Goal: Transaction & Acquisition: Purchase product/service

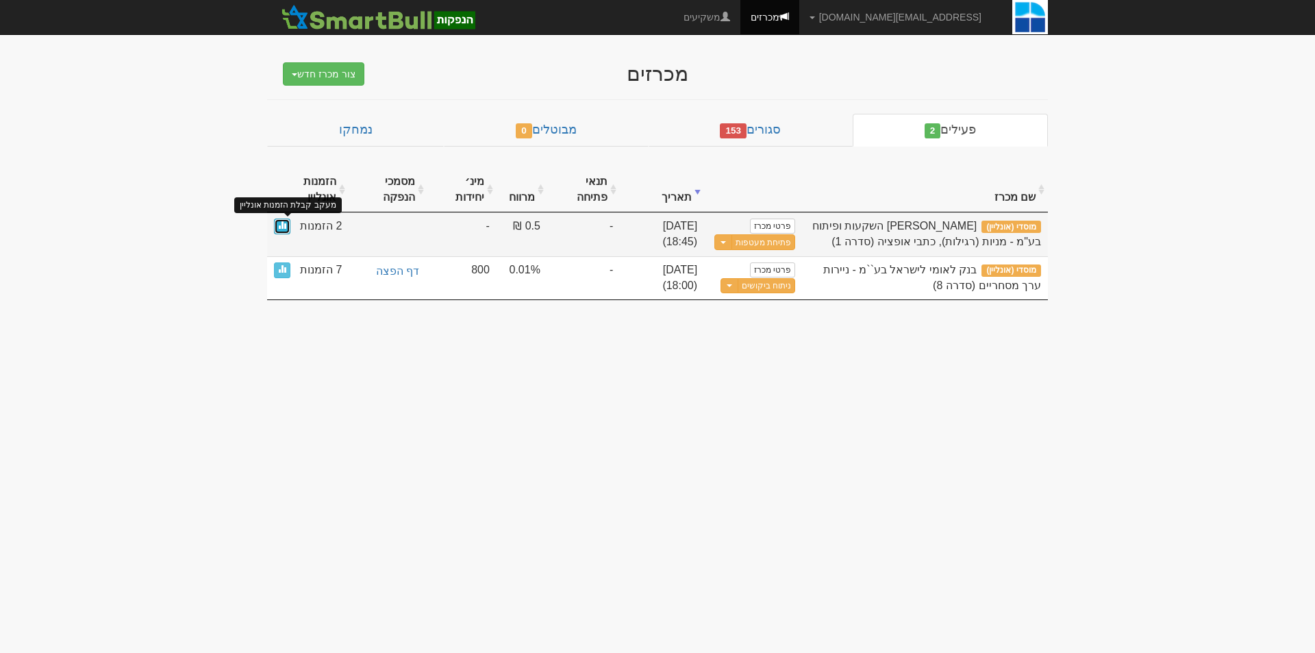
click at [276, 231] on link at bounding box center [282, 226] width 16 height 16
click at [279, 227] on span at bounding box center [282, 225] width 8 height 8
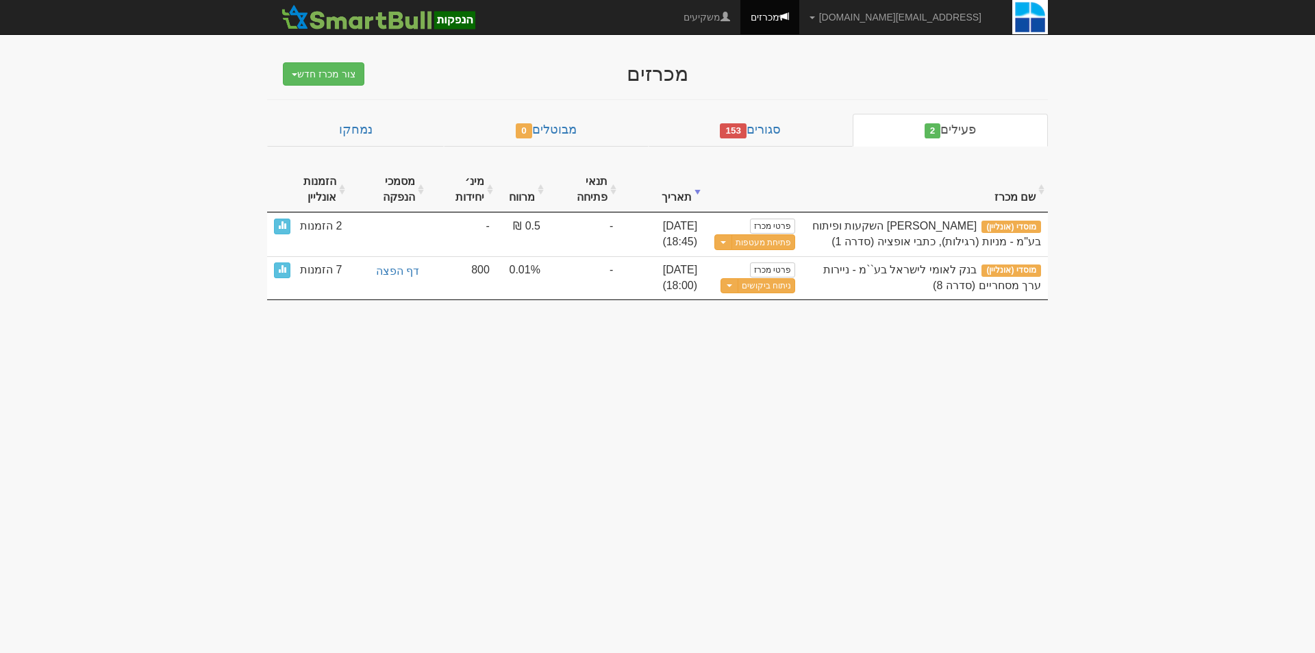
click at [1313, 363] on body "gurp@leumipartners.com הגדרות חשבונות הנפקה תבניות הודעות קיבול X" at bounding box center [657, 326] width 1315 height 653
click at [1314, 497] on body "gurp@leumipartners.com הגדרות חשבונות הנפקה תבניות הודעות קיבול X" at bounding box center [657, 326] width 1315 height 653
click at [1238, 540] on body "gurp@leumipartners.com הגדרות חשבונות הנפקה תבניות הודעות קיבול X" at bounding box center [657, 326] width 1315 height 653
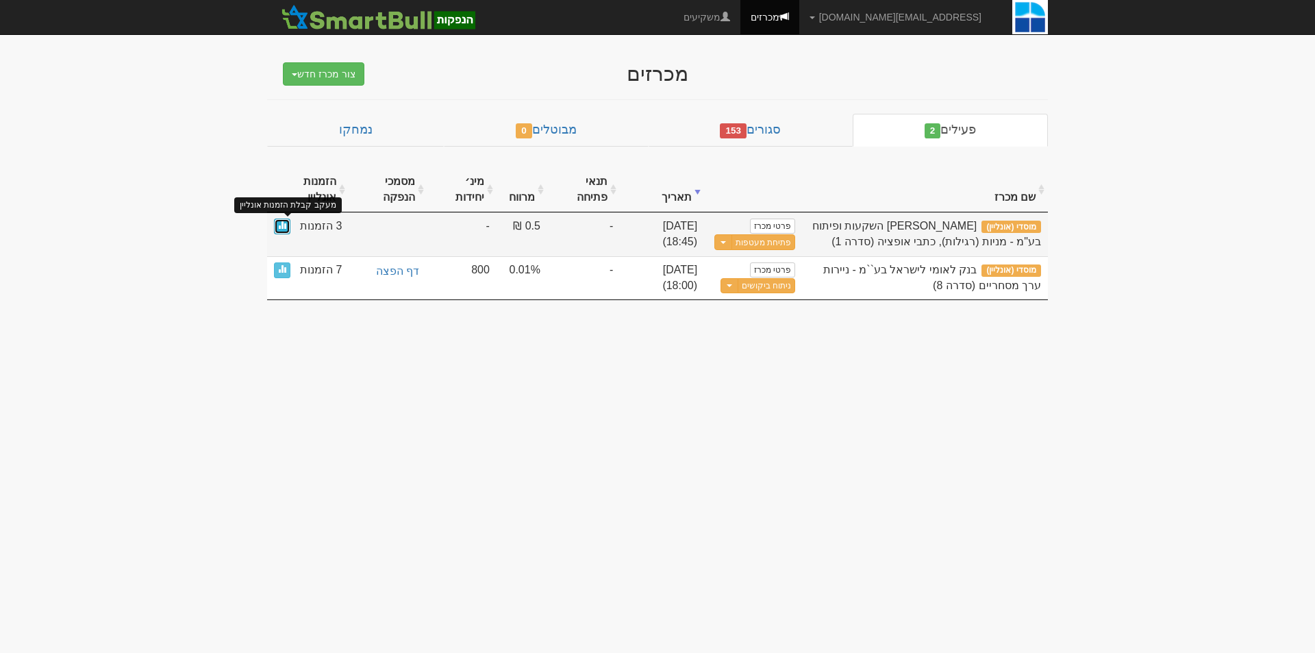
click at [285, 227] on span at bounding box center [282, 225] width 8 height 8
click at [284, 229] on link at bounding box center [282, 226] width 16 height 16
click at [279, 227] on span at bounding box center [282, 225] width 8 height 8
click at [281, 229] on link at bounding box center [282, 226] width 16 height 16
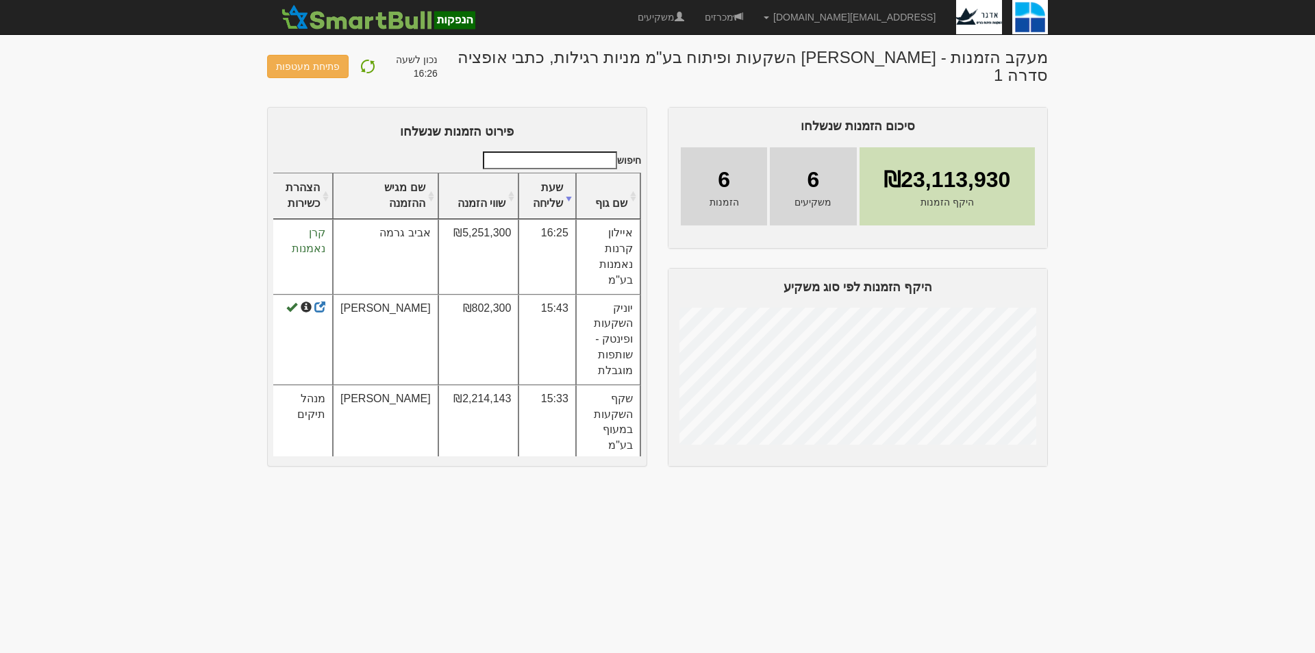
click at [1080, 444] on body "gurp@leumipartners.com הגדרות חשבונות הנפקה תבניות הודעות קיבול X" at bounding box center [657, 326] width 1315 height 653
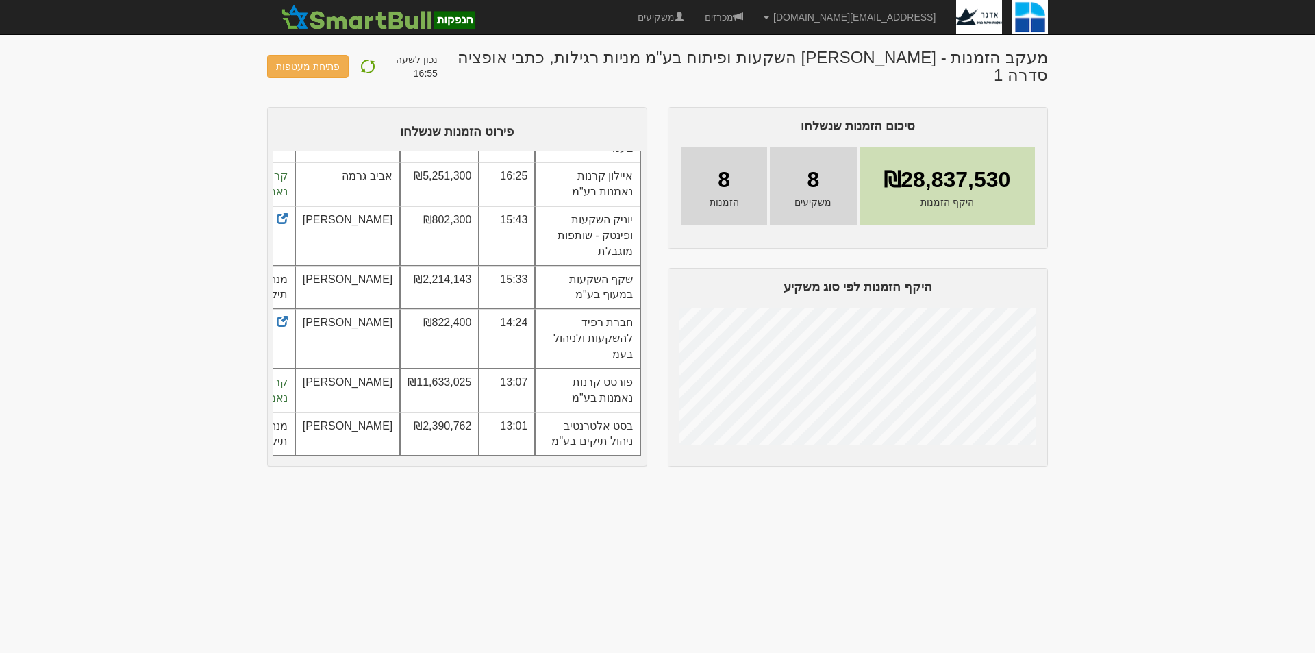
scroll to position [216, 0]
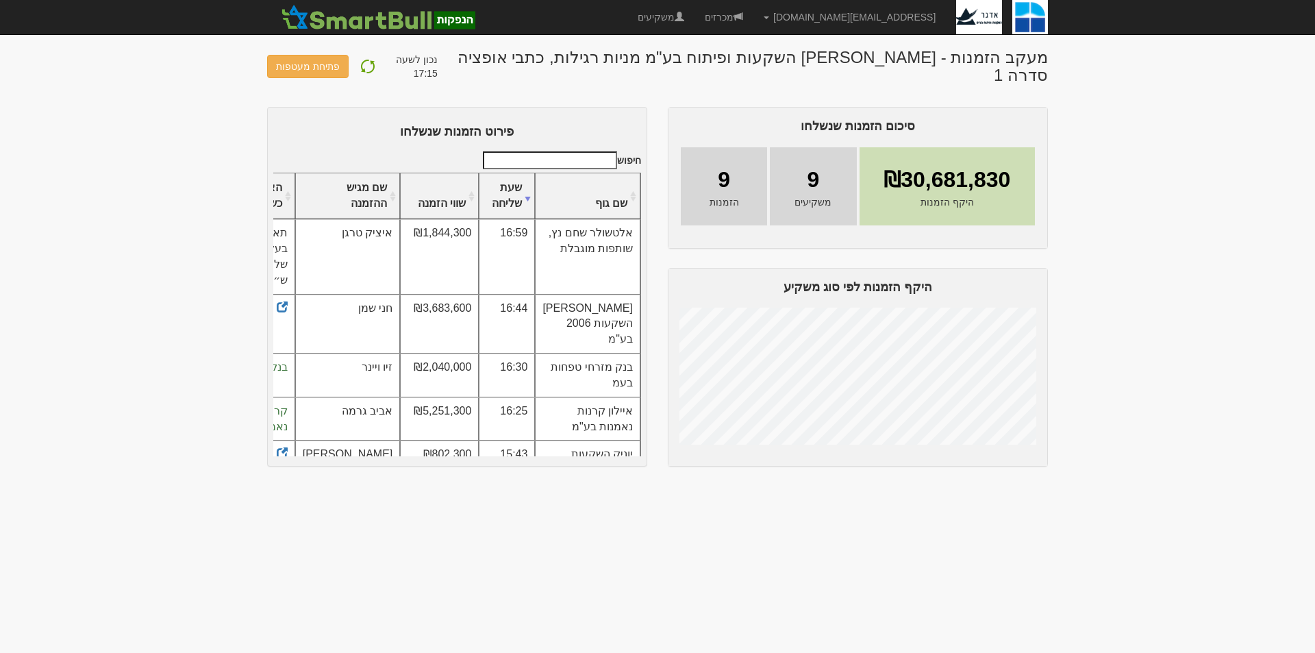
click at [1223, 273] on body "gurp@leumipartners.com הגדרות חשבונות הנפקה תבניות הודעות קיבול X" at bounding box center [657, 326] width 1315 height 653
